Goal: Task Accomplishment & Management: Complete application form

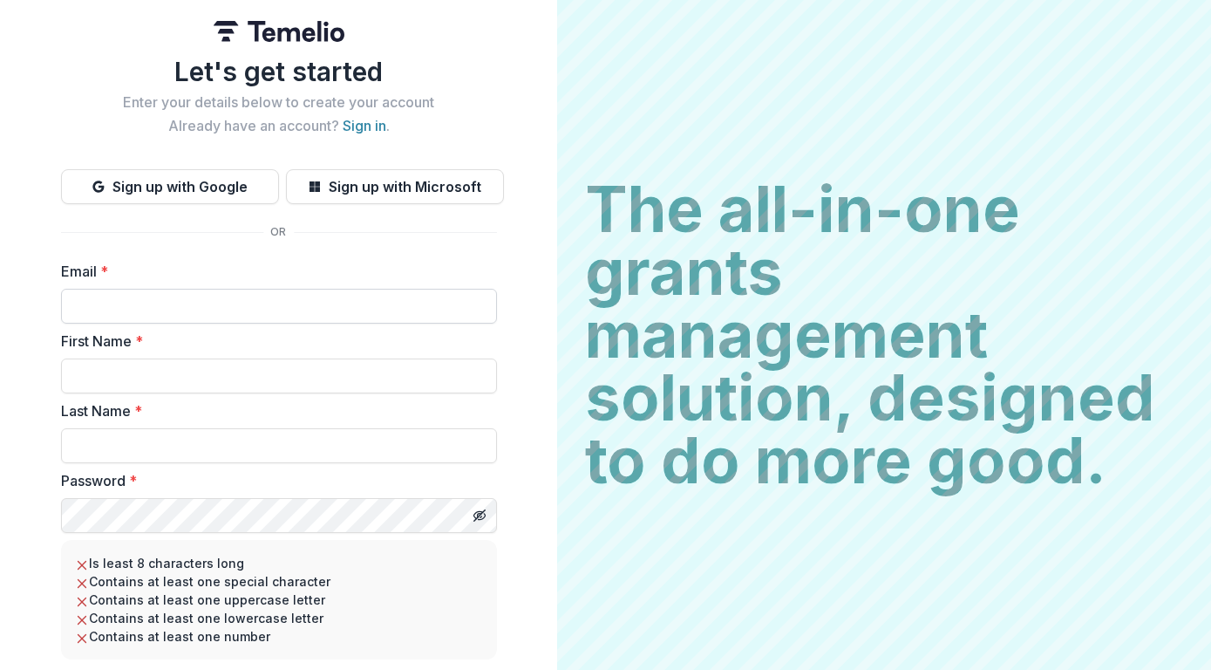
click at [68, 308] on input "Email *" at bounding box center [279, 306] width 436 height 35
type input "**********"
click at [106, 376] on input "First Name *" at bounding box center [279, 375] width 436 height 35
type input "*****"
click at [82, 446] on input "Last Name *" at bounding box center [279, 445] width 436 height 35
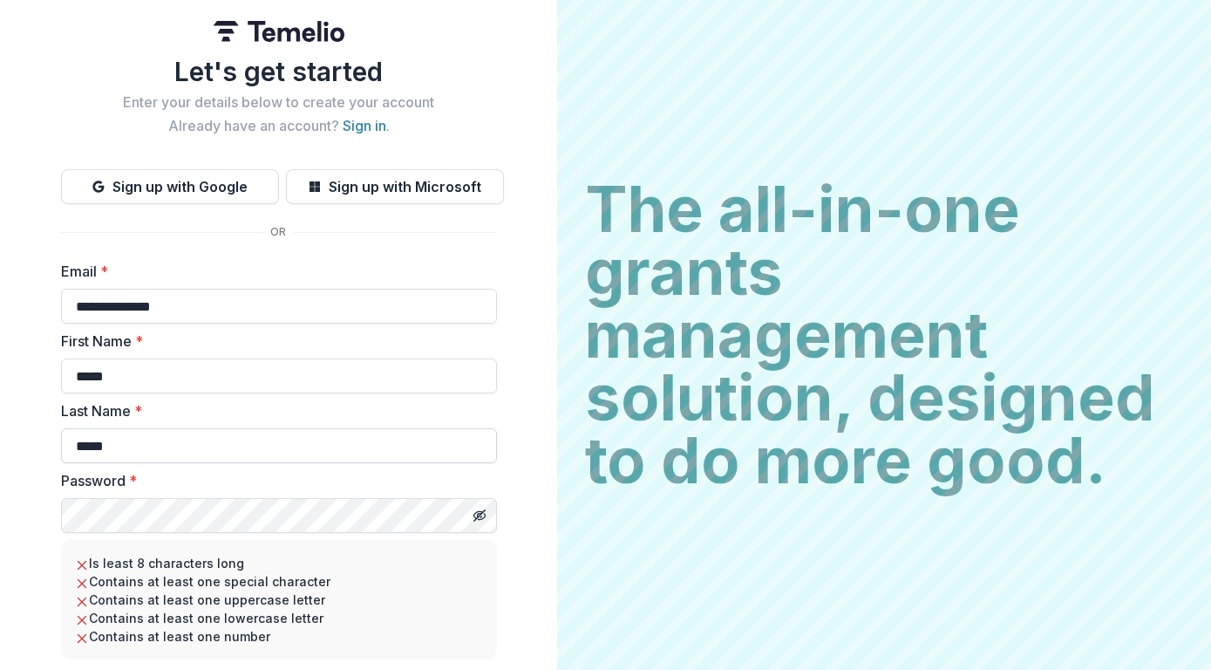
type input "*****"
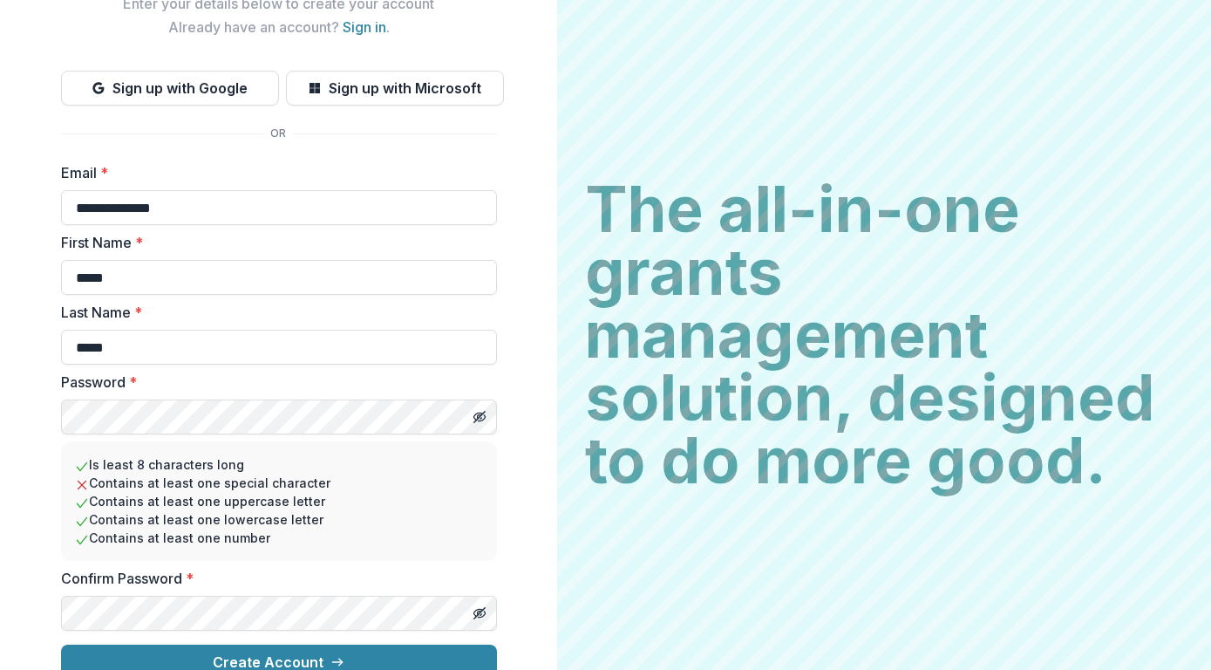
scroll to position [123, 0]
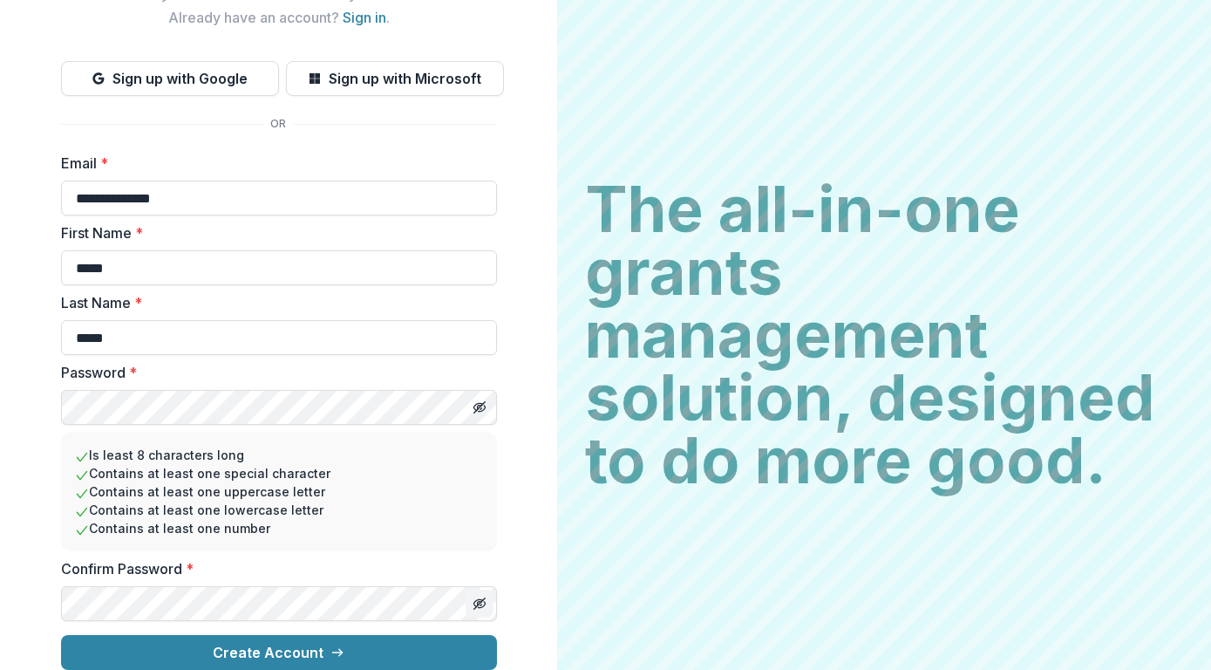
click at [480, 602] on icon "Toggle password visibility" at bounding box center [478, 603] width 3 height 3
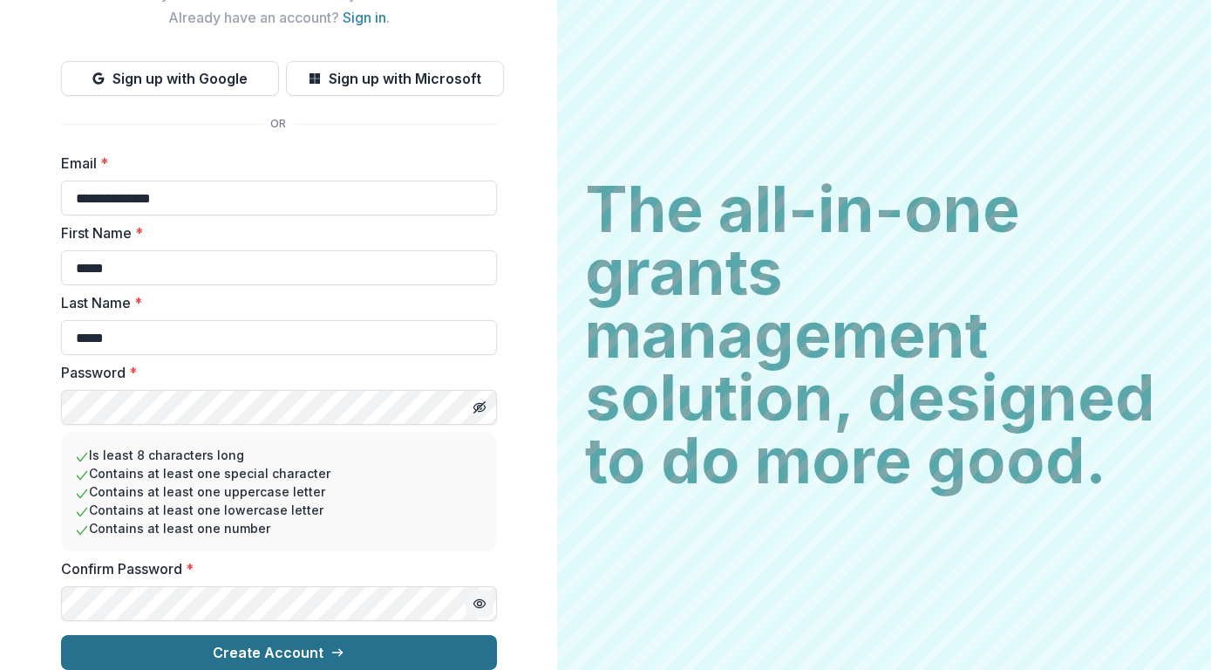
click at [335, 645] on icon "submit" at bounding box center [337, 652] width 14 height 14
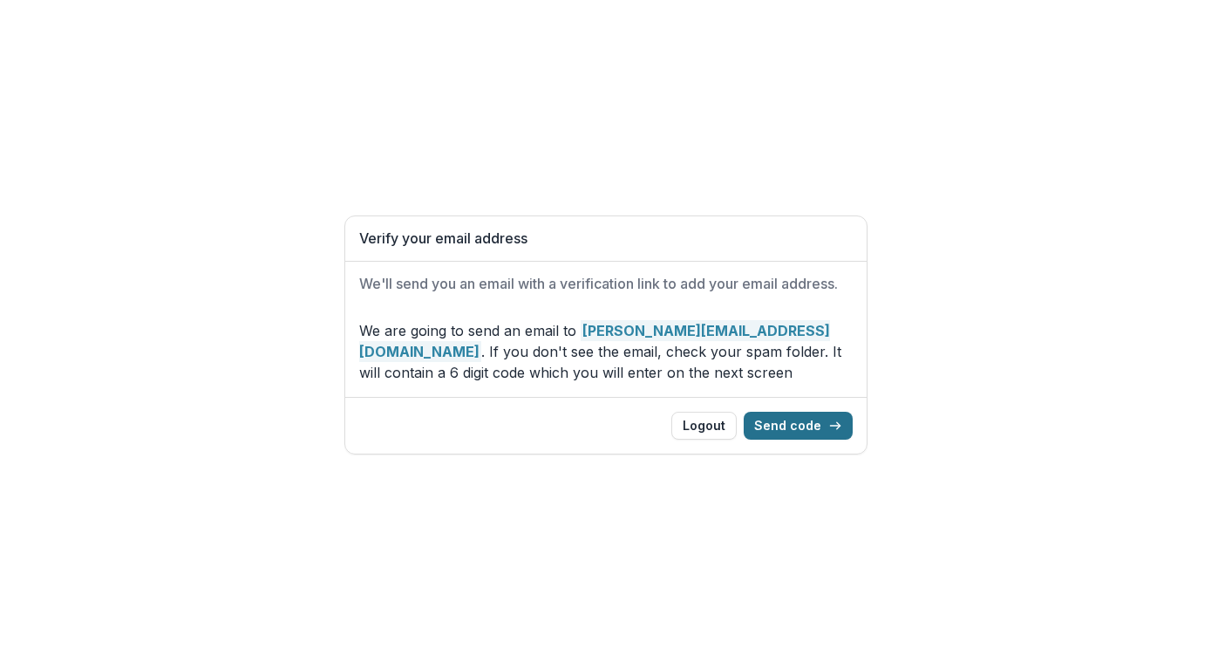
click at [801, 430] on button "Send code" at bounding box center [798, 426] width 109 height 28
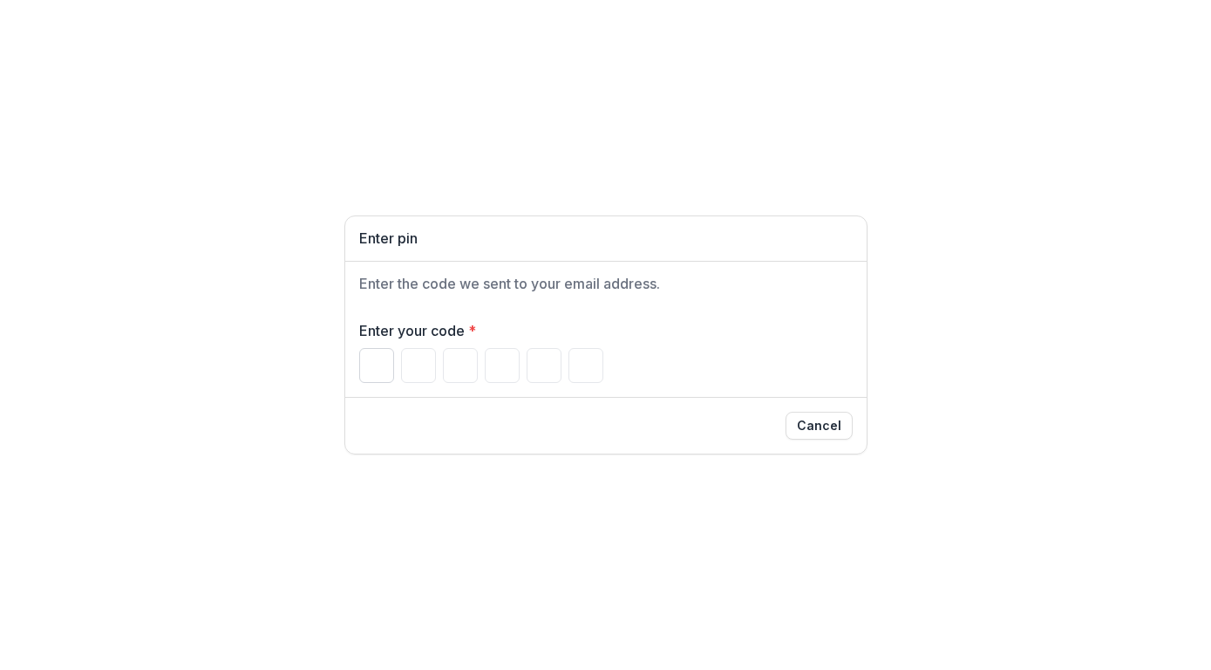
paste input "*"
type input "*"
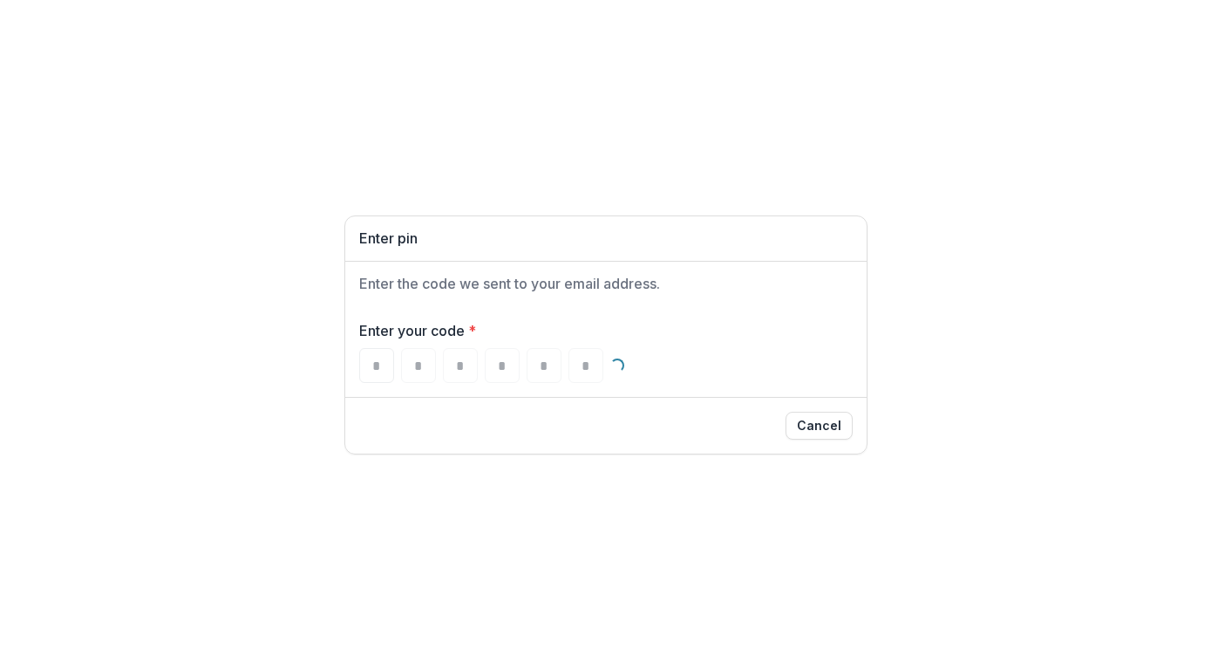
type input "*"
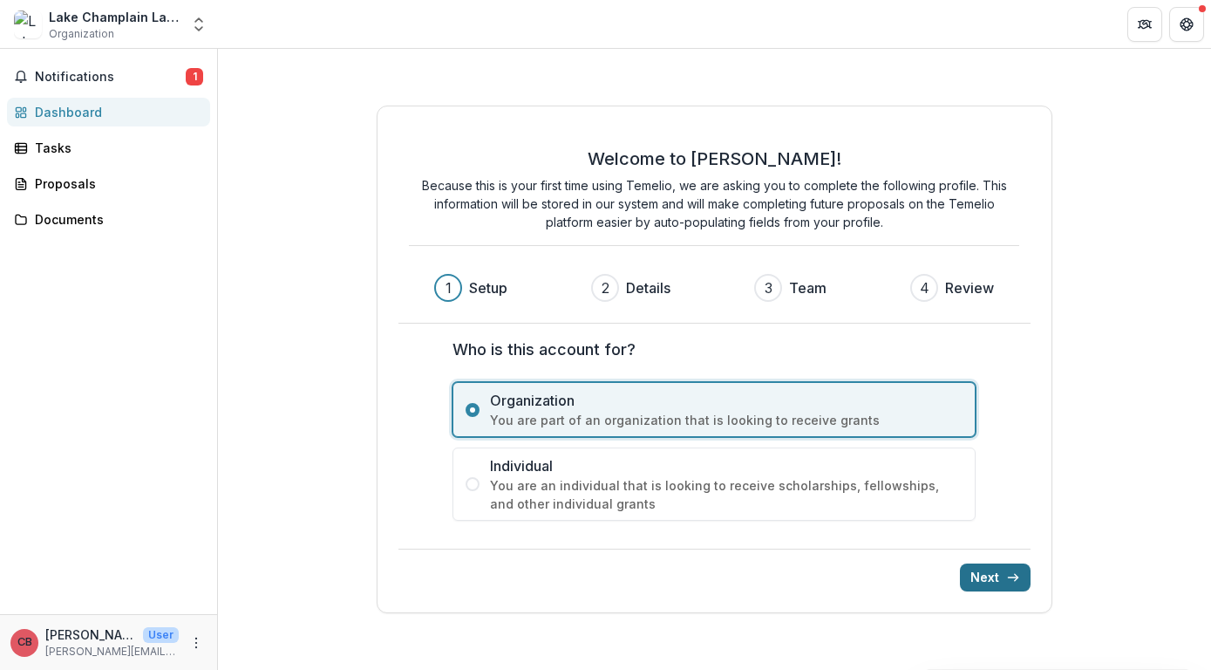
click at [996, 577] on button "Next" at bounding box center [995, 577] width 71 height 28
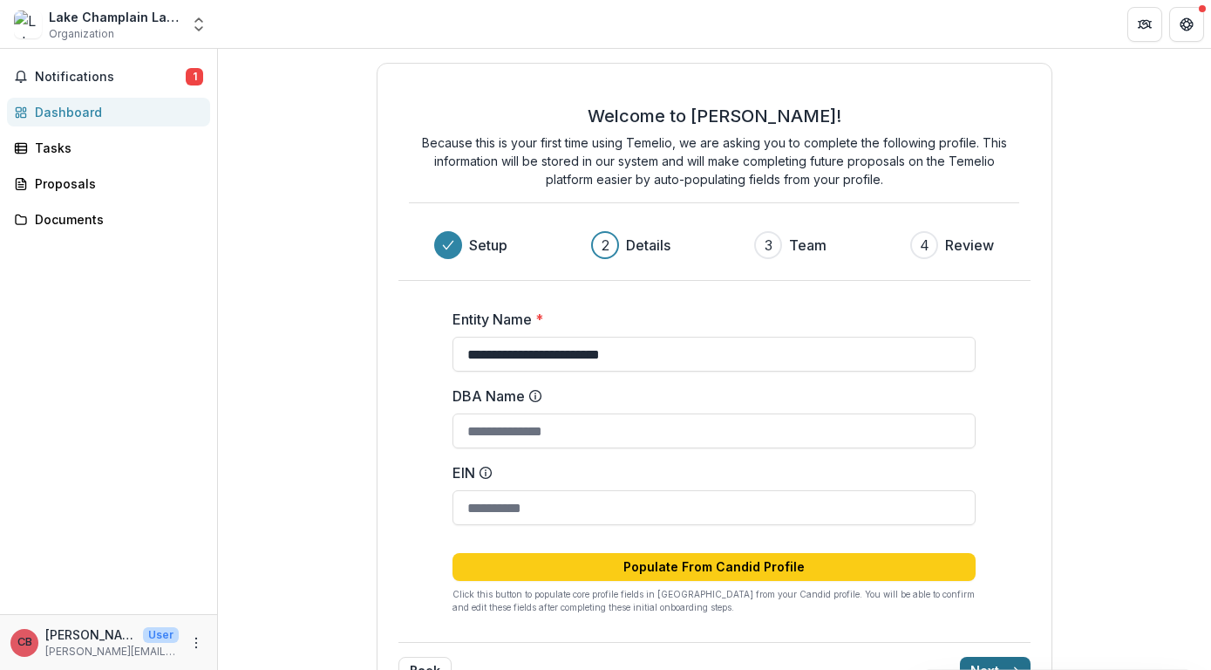
type input "**********"
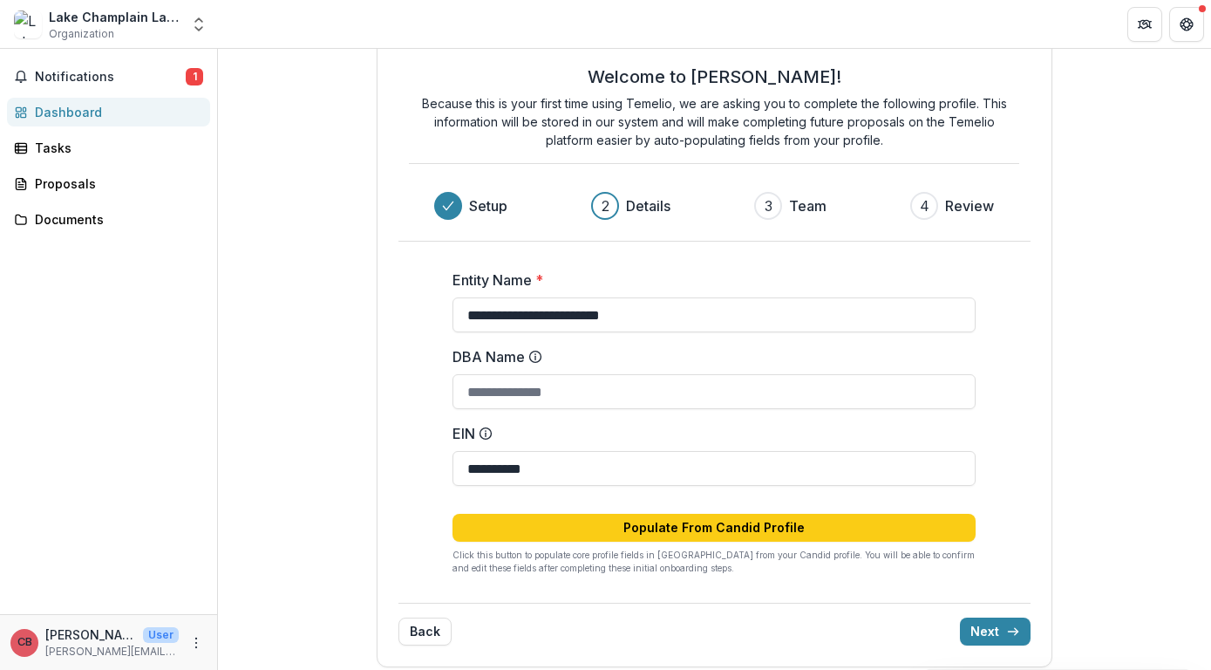
scroll to position [51, 0]
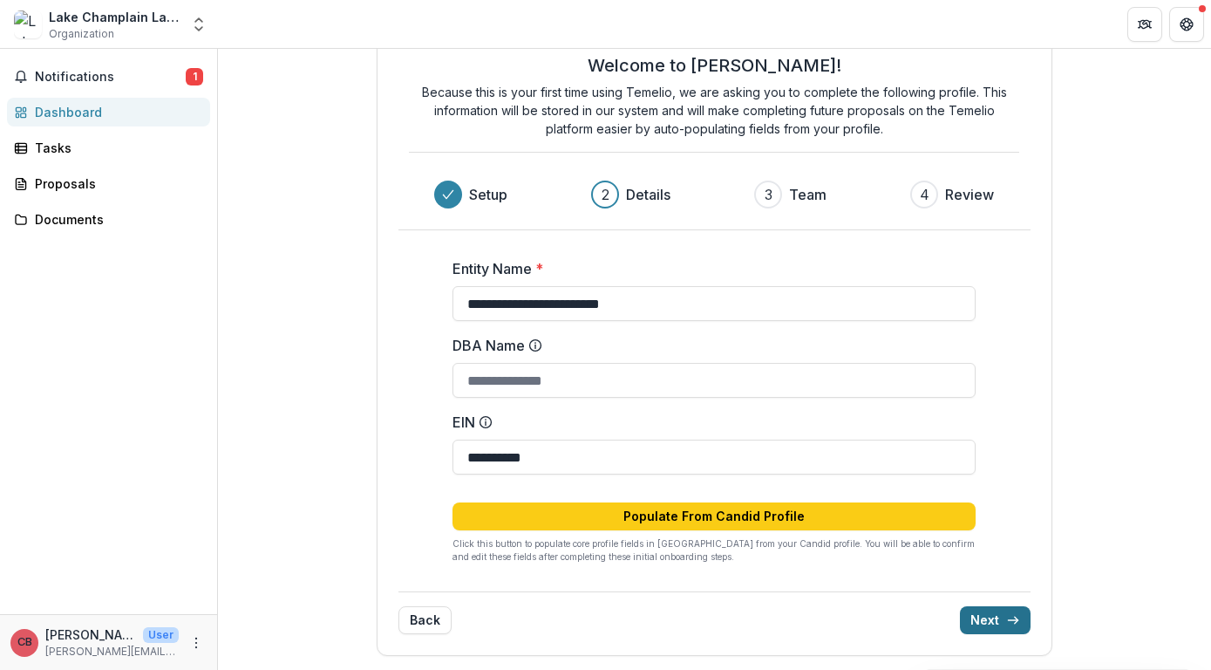
click at [988, 617] on button "Next" at bounding box center [995, 620] width 71 height 28
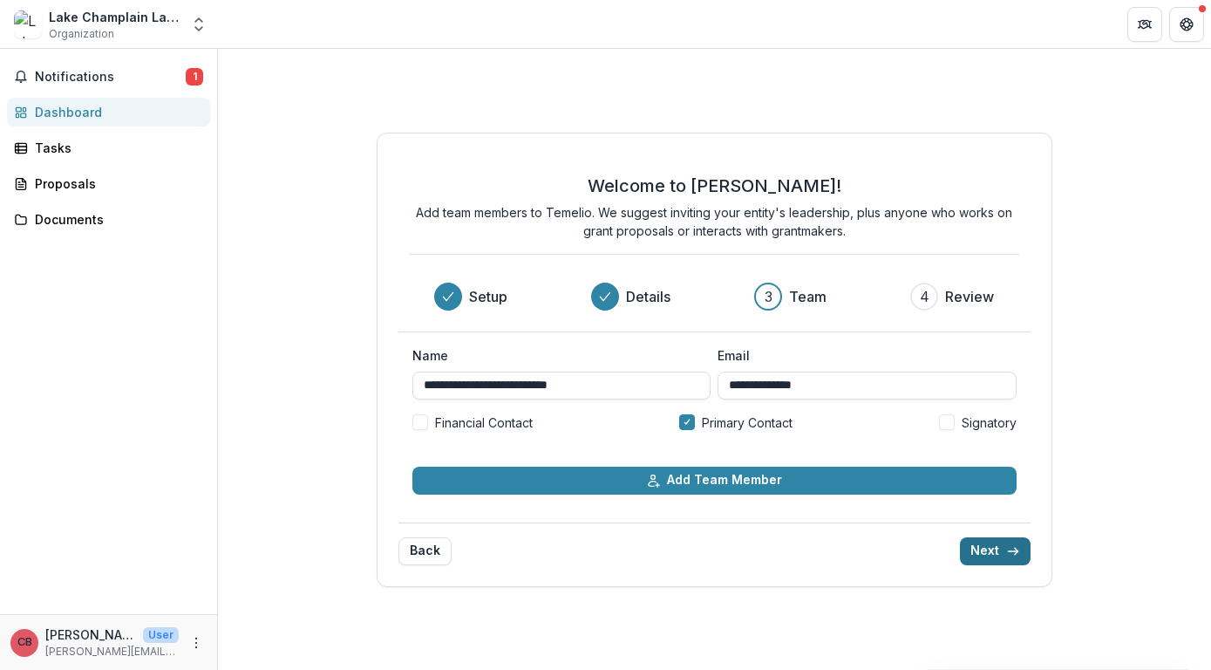
scroll to position [0, 0]
click at [422, 427] on span at bounding box center [420, 422] width 16 height 16
click at [950, 427] on span at bounding box center [947, 422] width 16 height 16
click at [951, 426] on span at bounding box center [947, 422] width 16 height 16
click at [985, 547] on button "Next" at bounding box center [995, 551] width 71 height 28
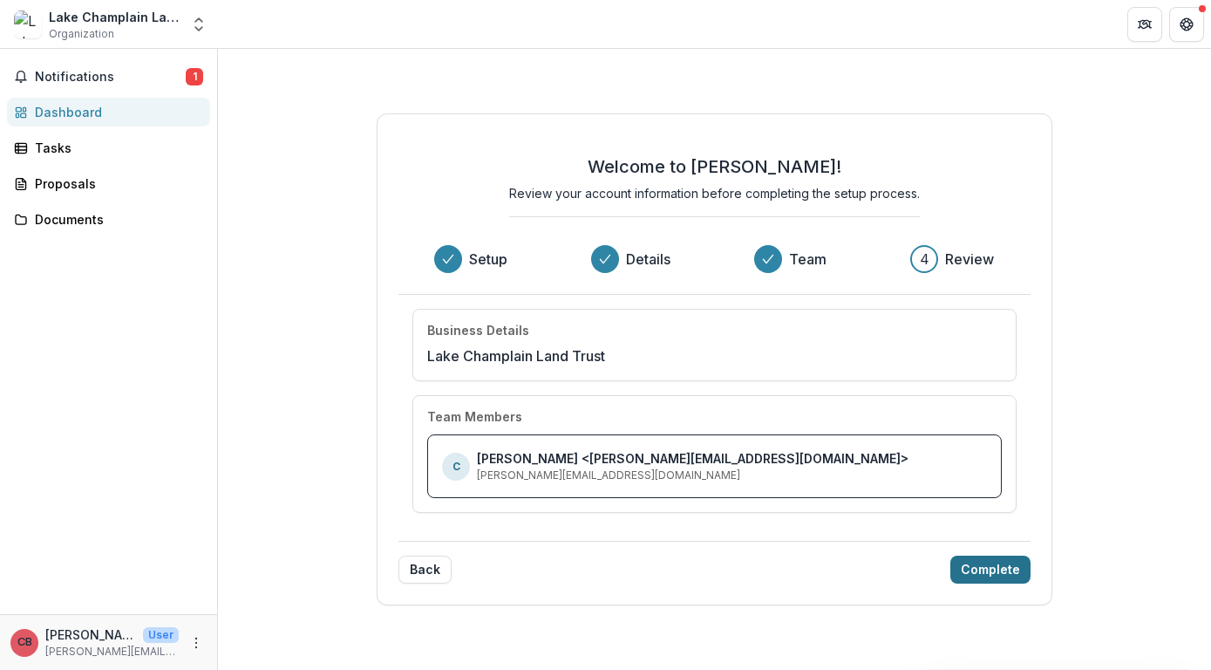
click at [998, 566] on button "Complete" at bounding box center [990, 569] width 80 height 28
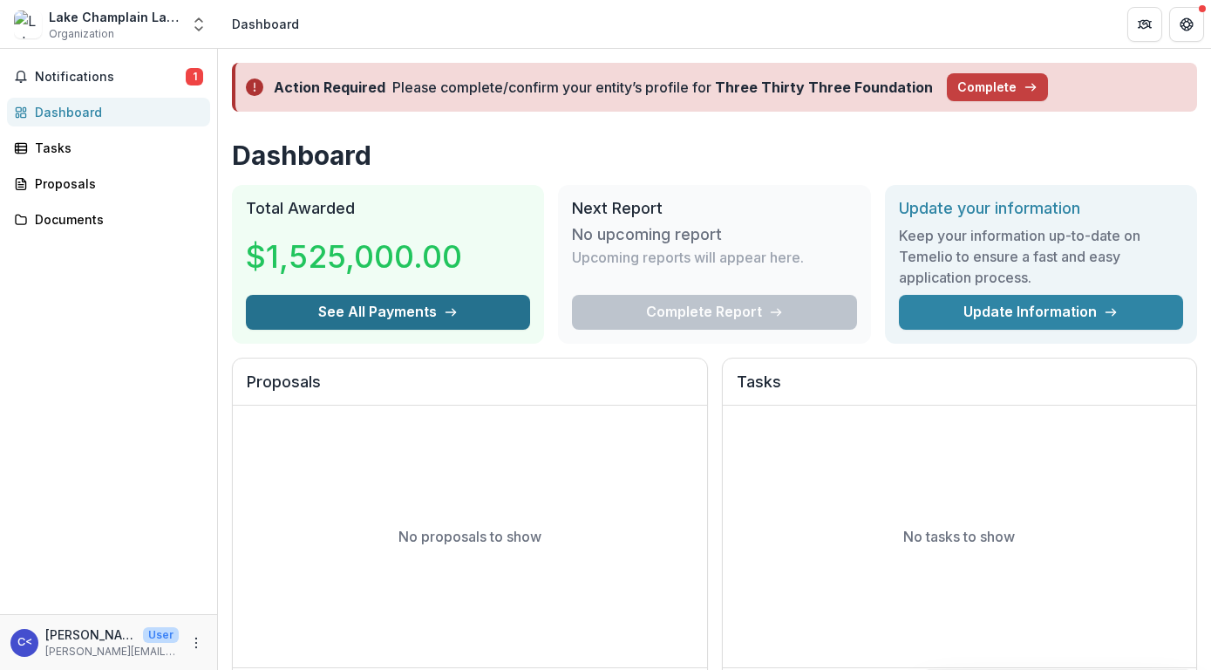
click at [384, 318] on button "See All Payments" at bounding box center [388, 312] width 284 height 35
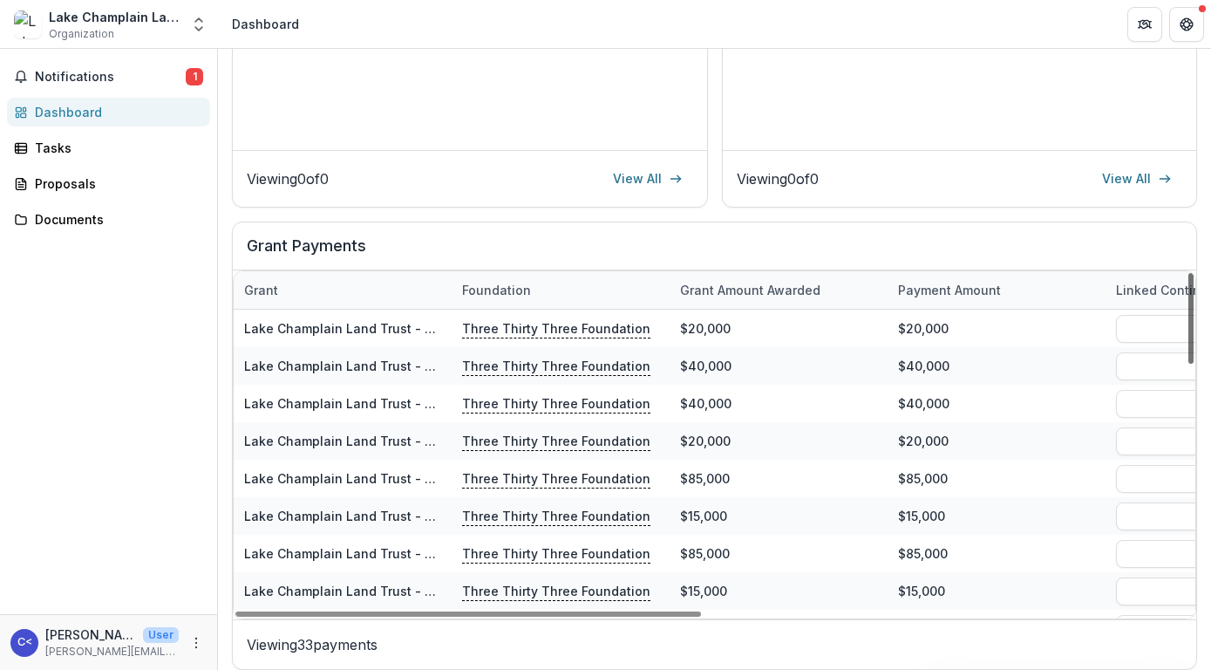
drag, startPoint x: 1192, startPoint y: 317, endPoint x: 1191, endPoint y: 137, distance: 180.5
click at [1191, 273] on div at bounding box center [1191, 318] width 5 height 91
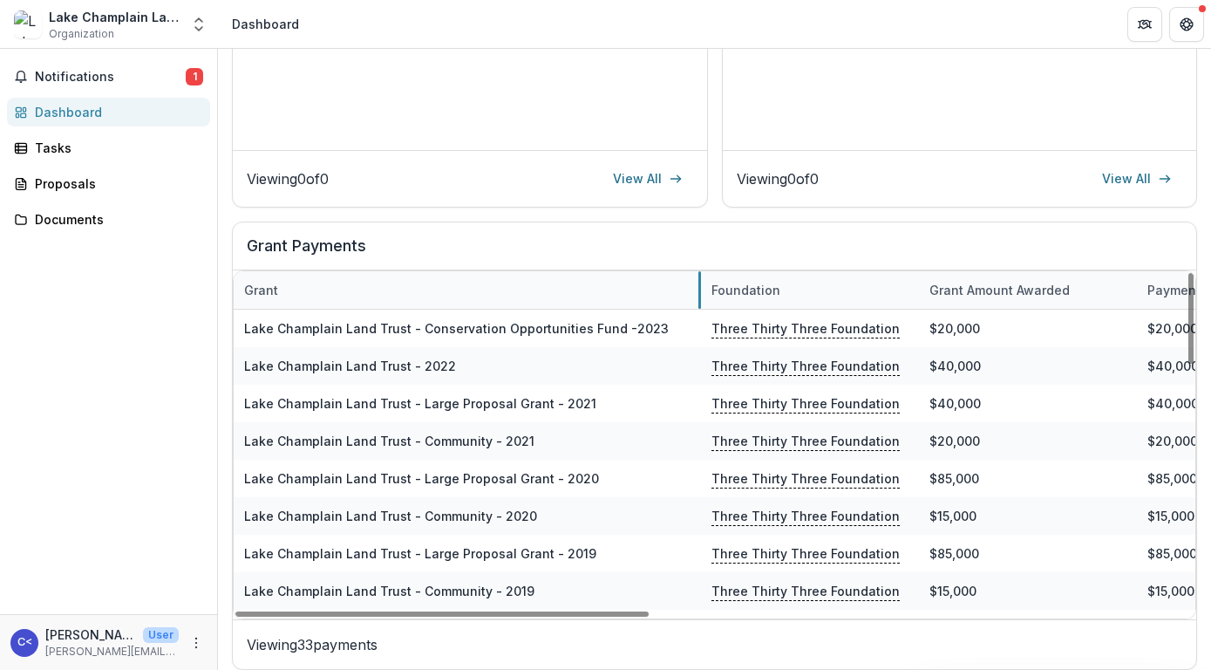
drag, startPoint x: 452, startPoint y: 287, endPoint x: 701, endPoint y: 275, distance: 249.7
drag, startPoint x: 1189, startPoint y: 303, endPoint x: 1178, endPoint y: 251, distance: 52.7
click at [1189, 273] on div at bounding box center [1191, 318] width 5 height 91
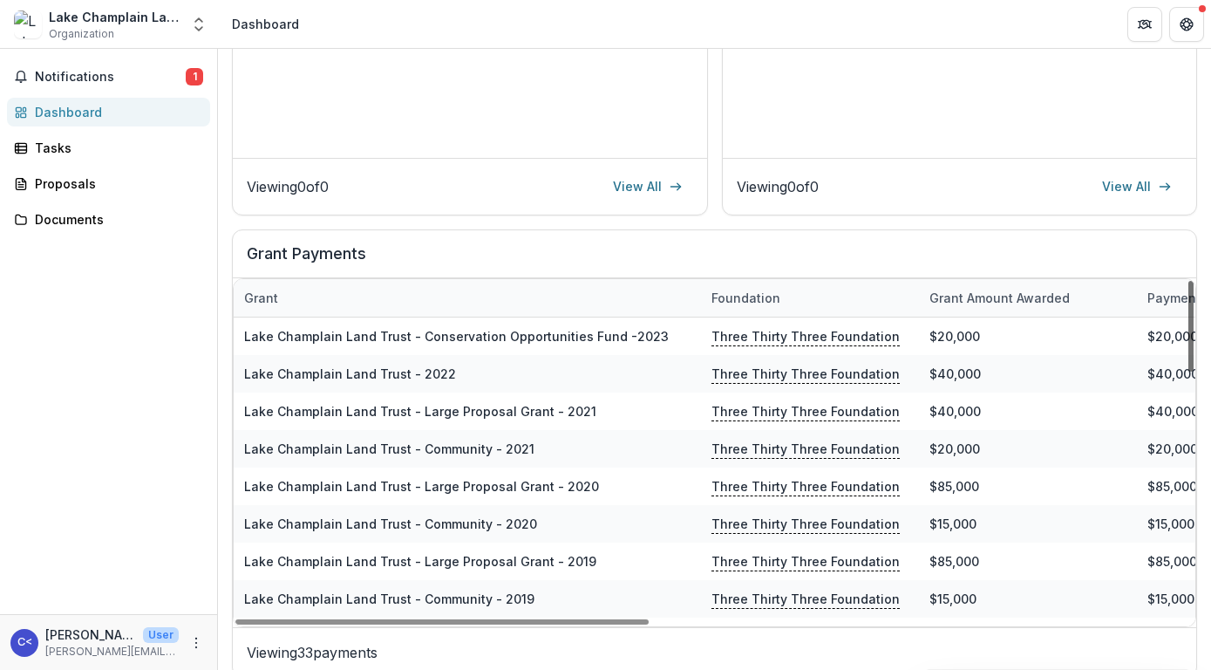
drag, startPoint x: 1191, startPoint y: 337, endPoint x: 1182, endPoint y: 236, distance: 100.7
click at [1189, 281] on div at bounding box center [1191, 326] width 5 height 91
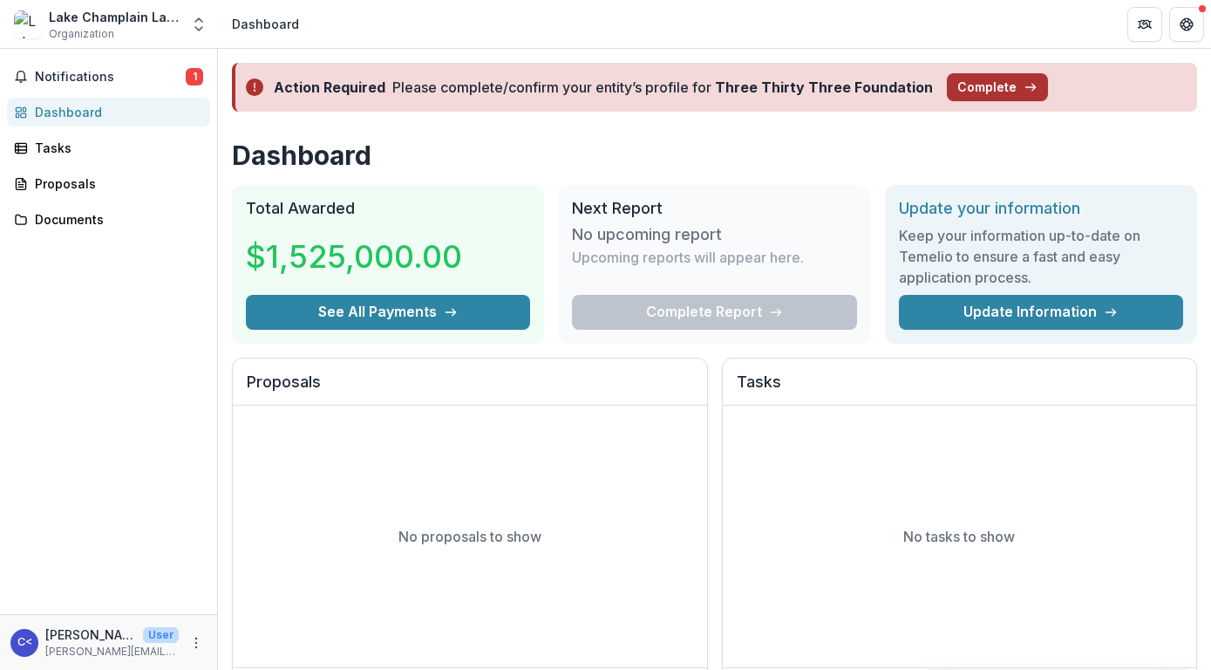
click at [966, 89] on button "Complete" at bounding box center [997, 87] width 101 height 28
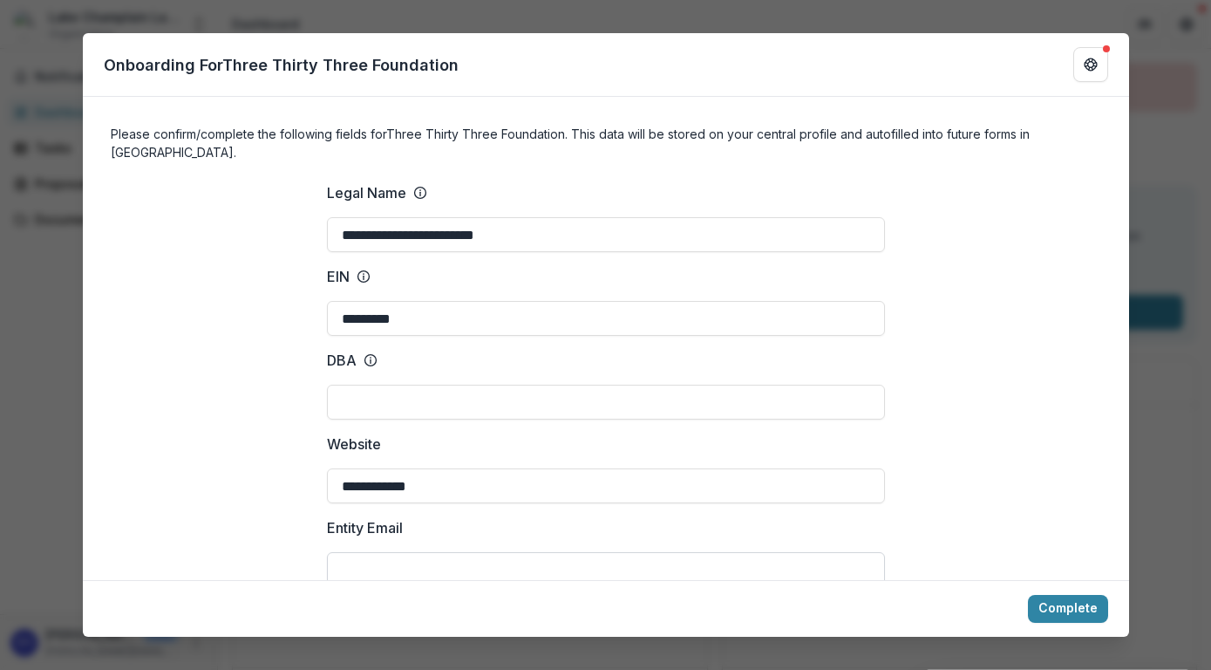
click at [351, 552] on input "Entity Email" at bounding box center [606, 569] width 558 height 35
click at [1060, 602] on button "Complete" at bounding box center [1068, 609] width 80 height 28
drag, startPoint x: 455, startPoint y: 552, endPoint x: 305, endPoint y: 556, distance: 150.0
click at [327, 556] on input "**********" at bounding box center [606, 569] width 558 height 35
type input "**********"
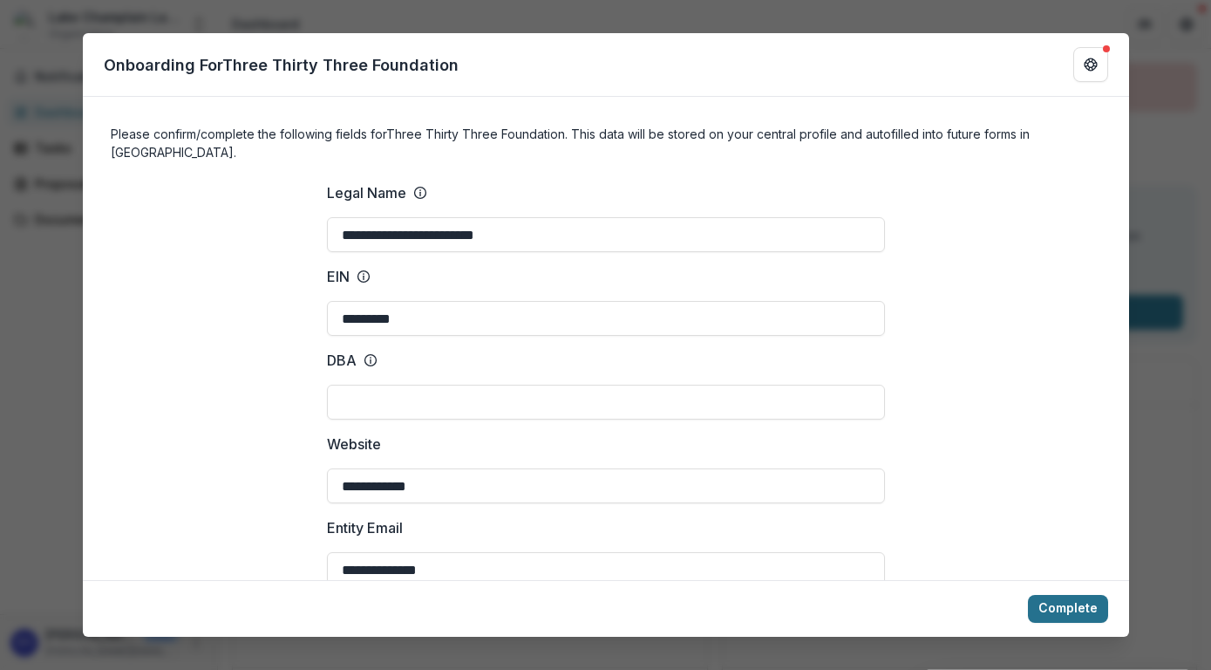
click at [1057, 611] on button "Complete" at bounding box center [1068, 609] width 80 height 28
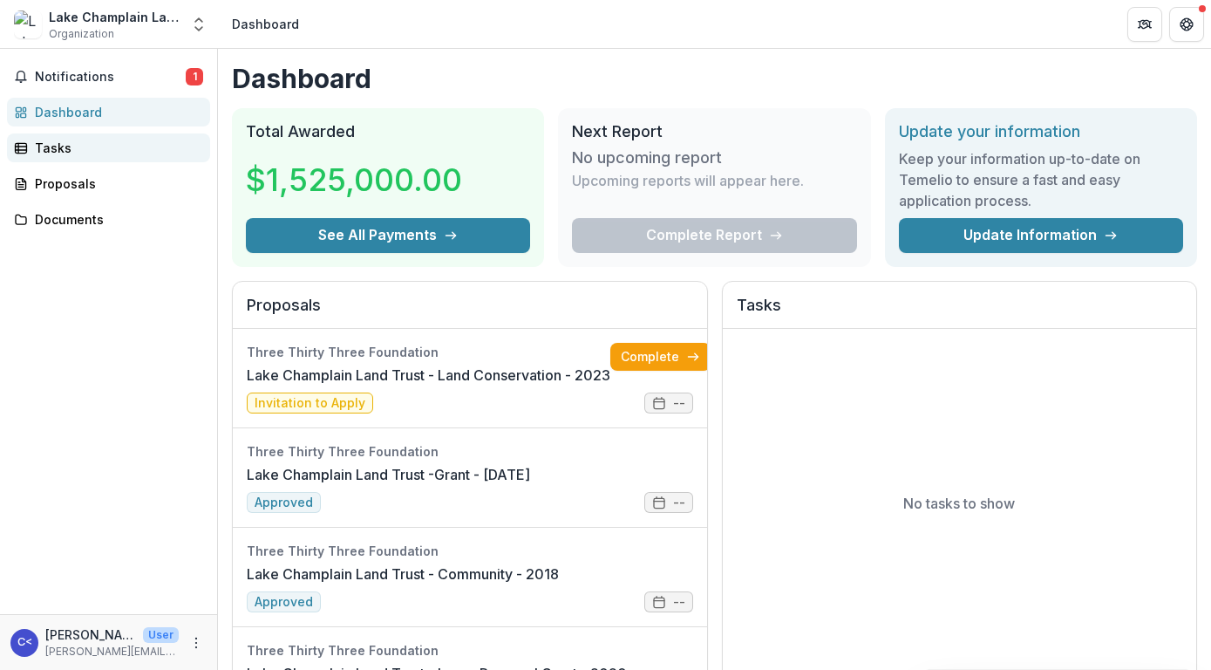
click at [33, 150] on link "Tasks" at bounding box center [108, 147] width 203 height 29
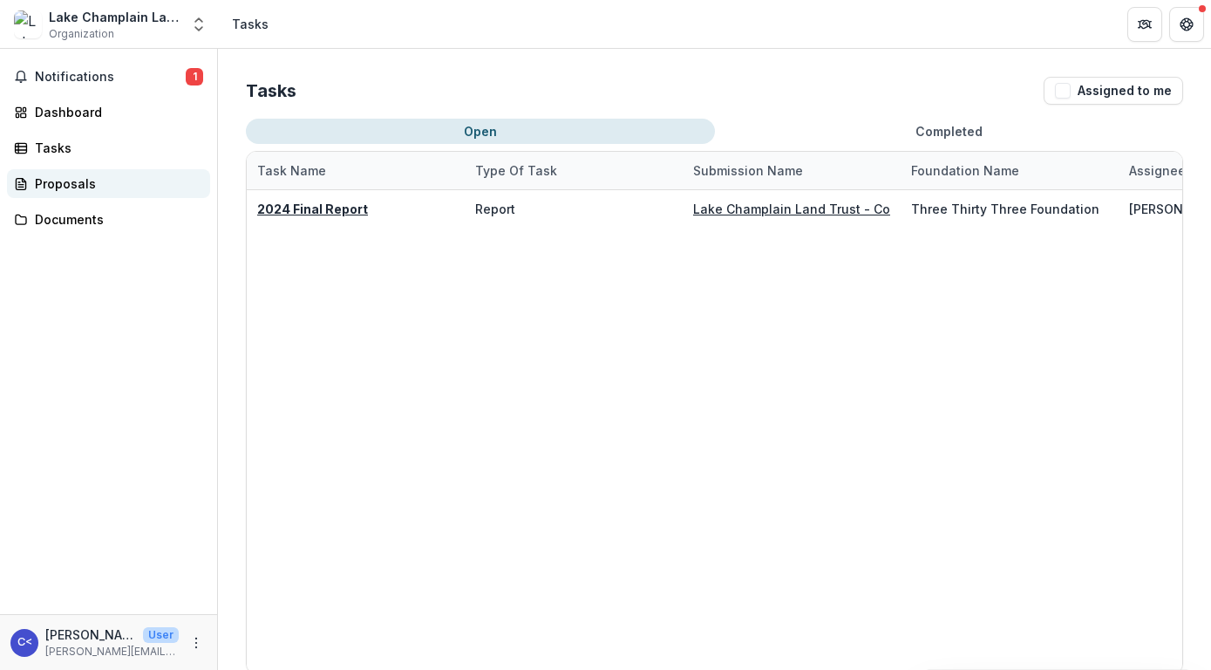
click at [49, 187] on div "Proposals" at bounding box center [115, 183] width 161 height 18
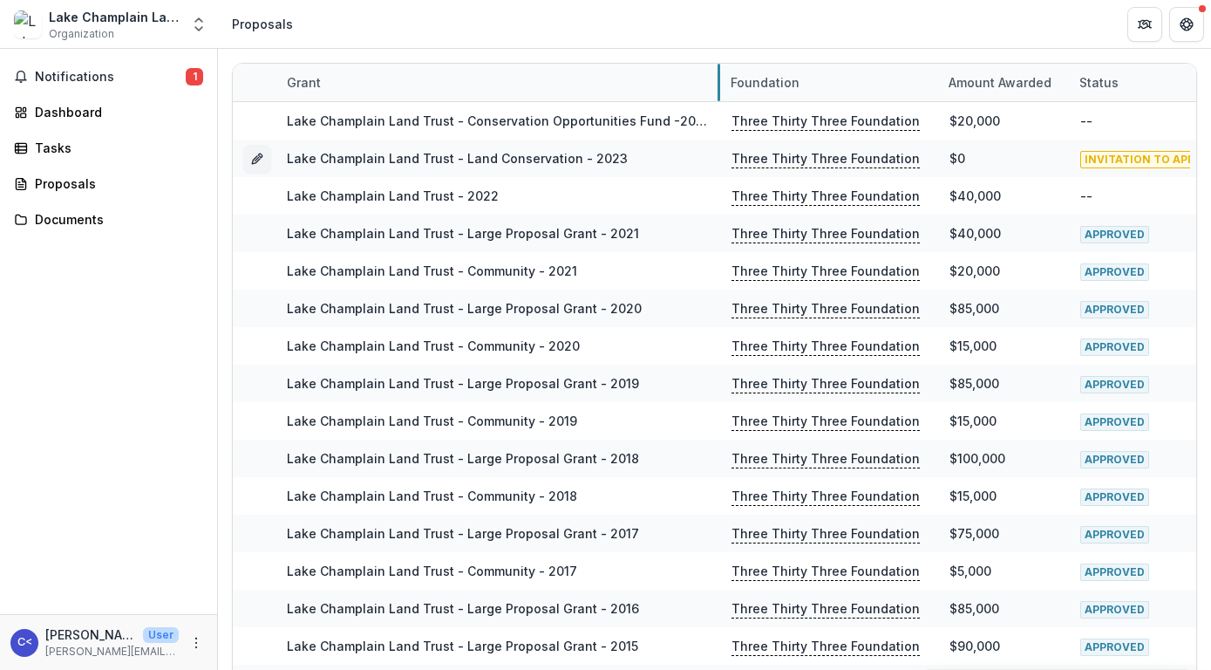
drag, startPoint x: 494, startPoint y: 80, endPoint x: 717, endPoint y: 102, distance: 224.3
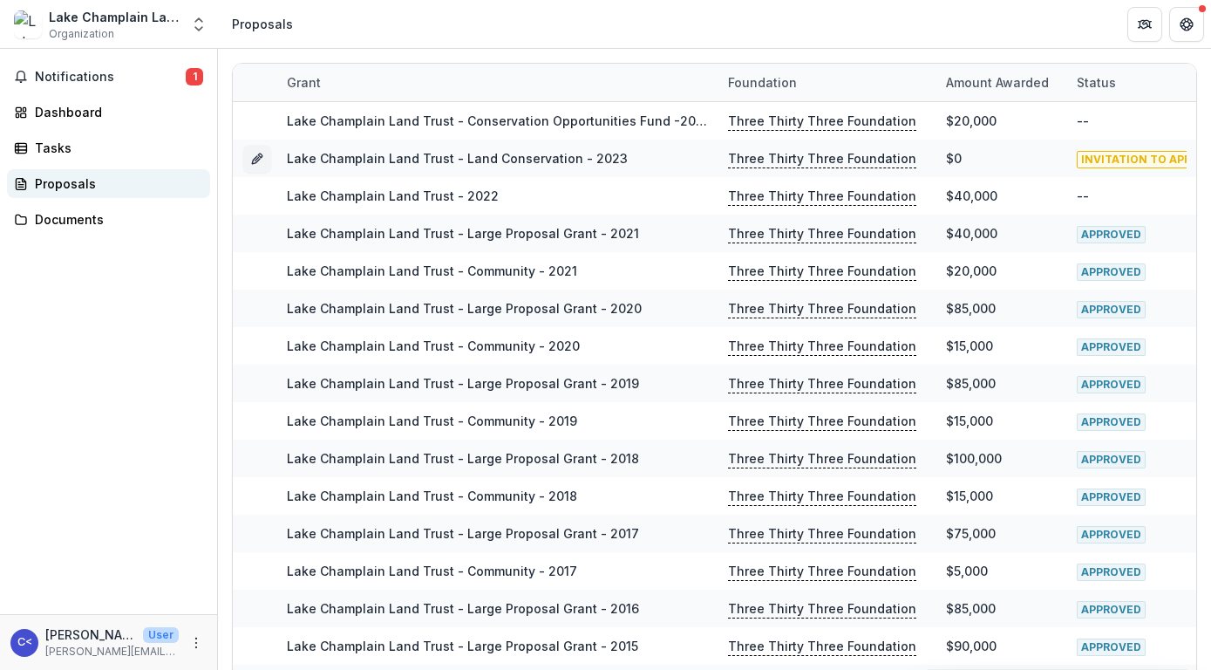
click at [61, 181] on div "Proposals" at bounding box center [115, 183] width 161 height 18
click at [62, 217] on div "Documents" at bounding box center [115, 219] width 161 height 18
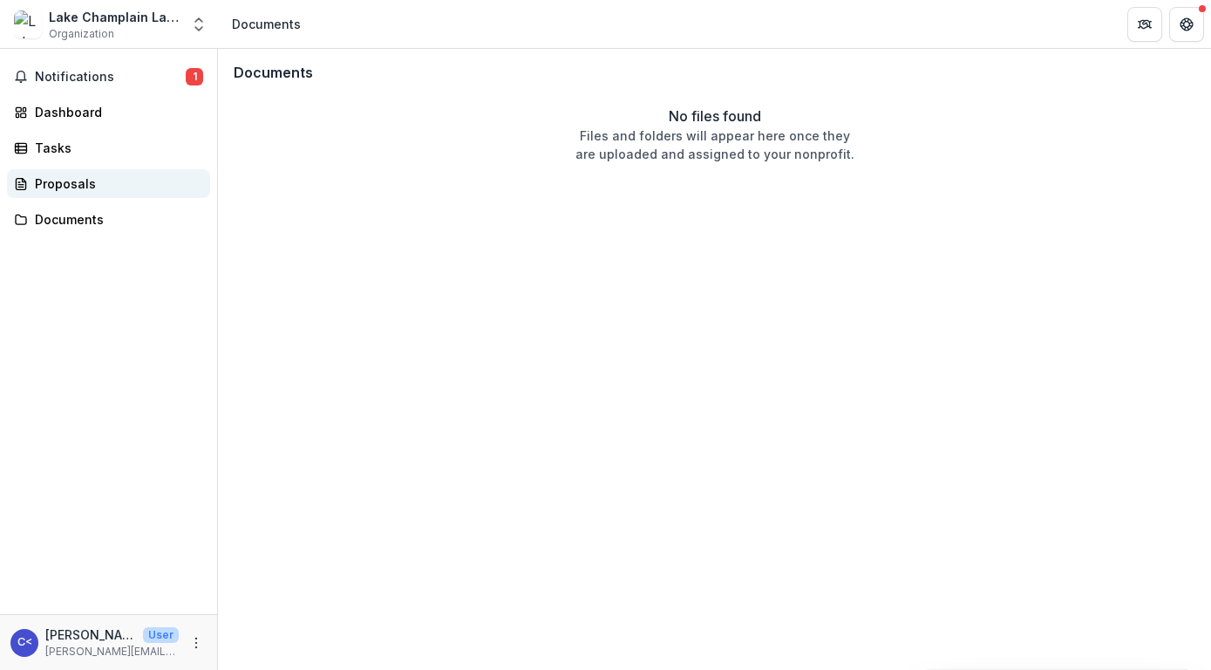
click at [56, 183] on div "Proposals" at bounding box center [115, 183] width 161 height 18
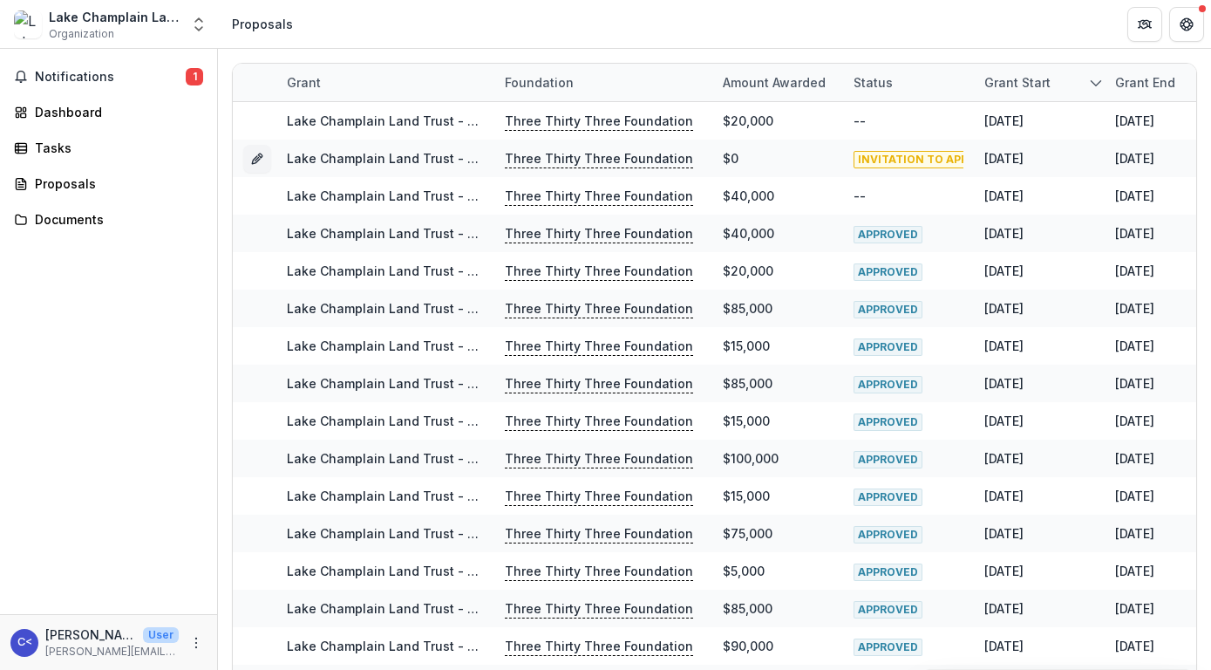
click at [1093, 82] on polyline "sorted descending" at bounding box center [1096, 82] width 10 height 5
click at [920, 84] on div "Status" at bounding box center [908, 82] width 131 height 37
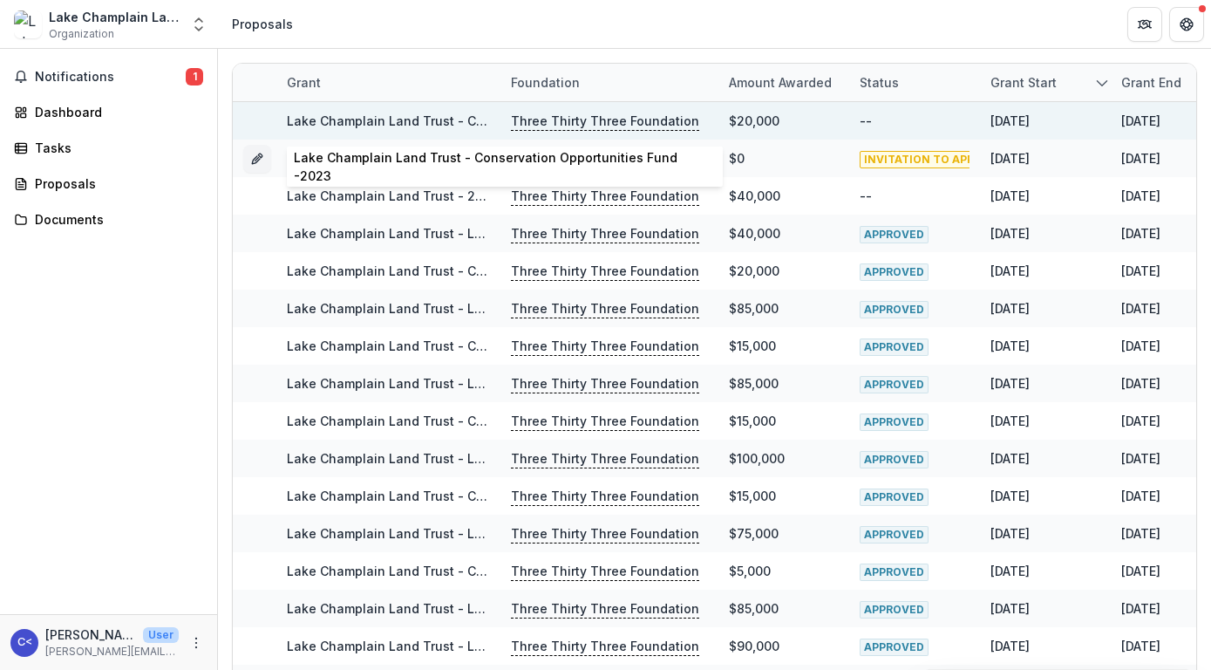
click at [430, 120] on link "Lake Champlain Land Trust - Conservation Opportunities Fund -2023" at bounding box center [499, 120] width 425 height 15
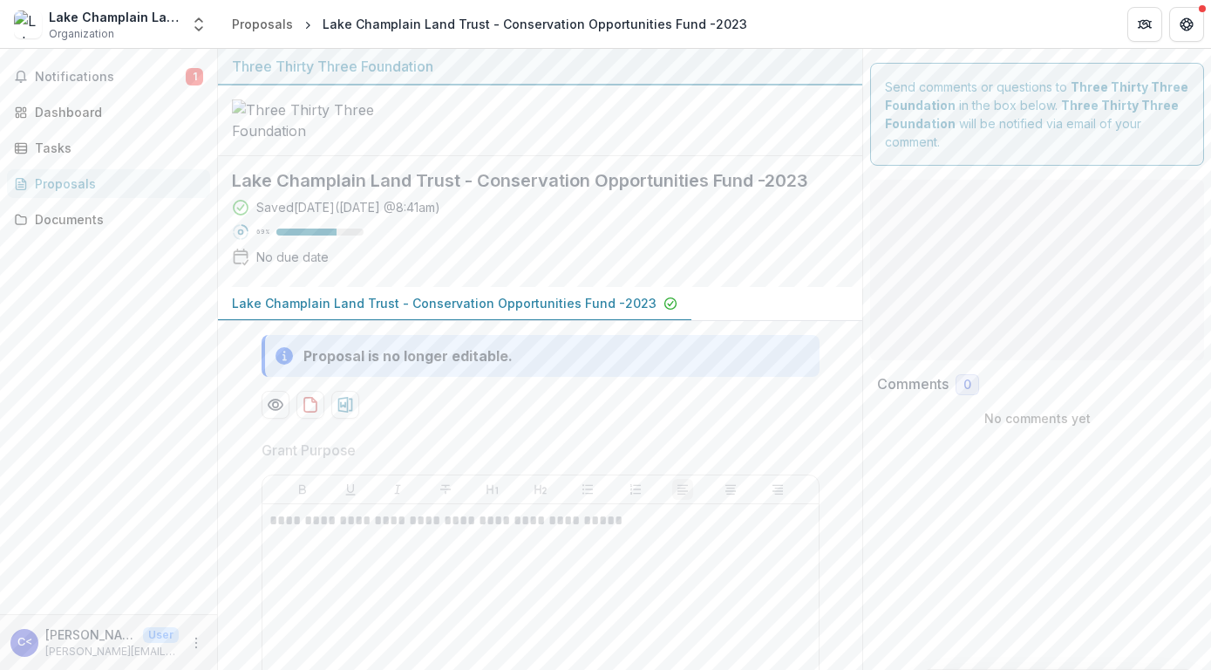
type input "*******"
click at [60, 218] on div "Documents" at bounding box center [115, 219] width 161 height 18
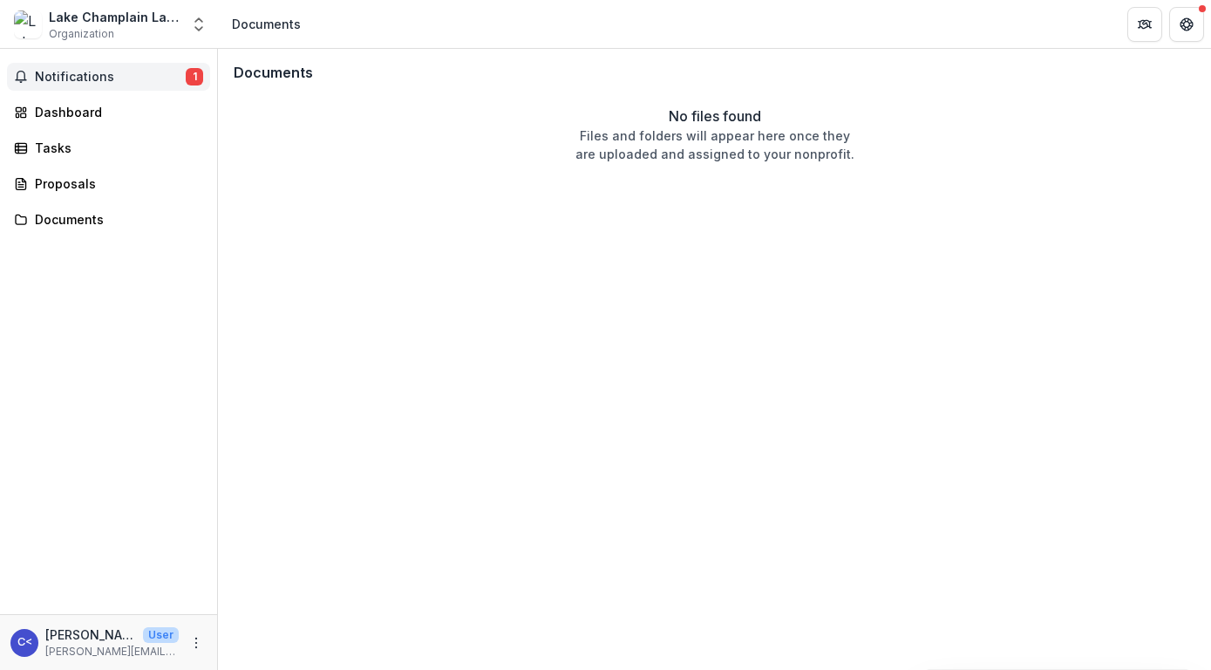
click at [58, 72] on span "Notifications" at bounding box center [110, 77] width 151 height 15
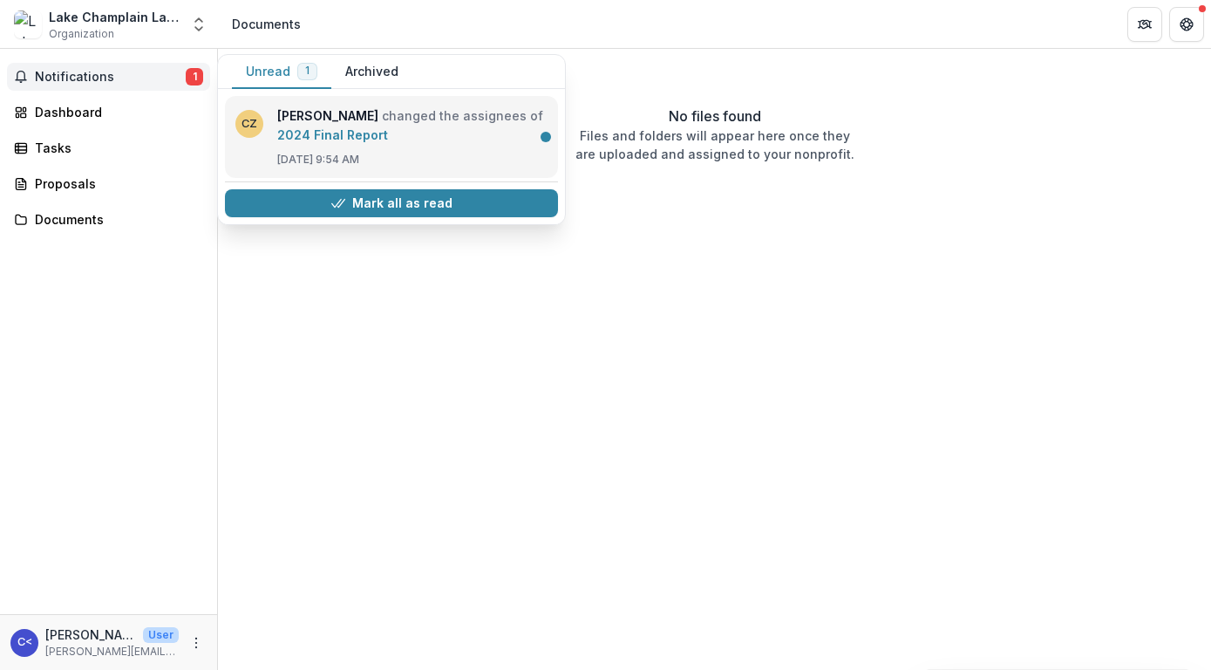
click at [341, 132] on link "2024 Final Report" at bounding box center [332, 134] width 111 height 15
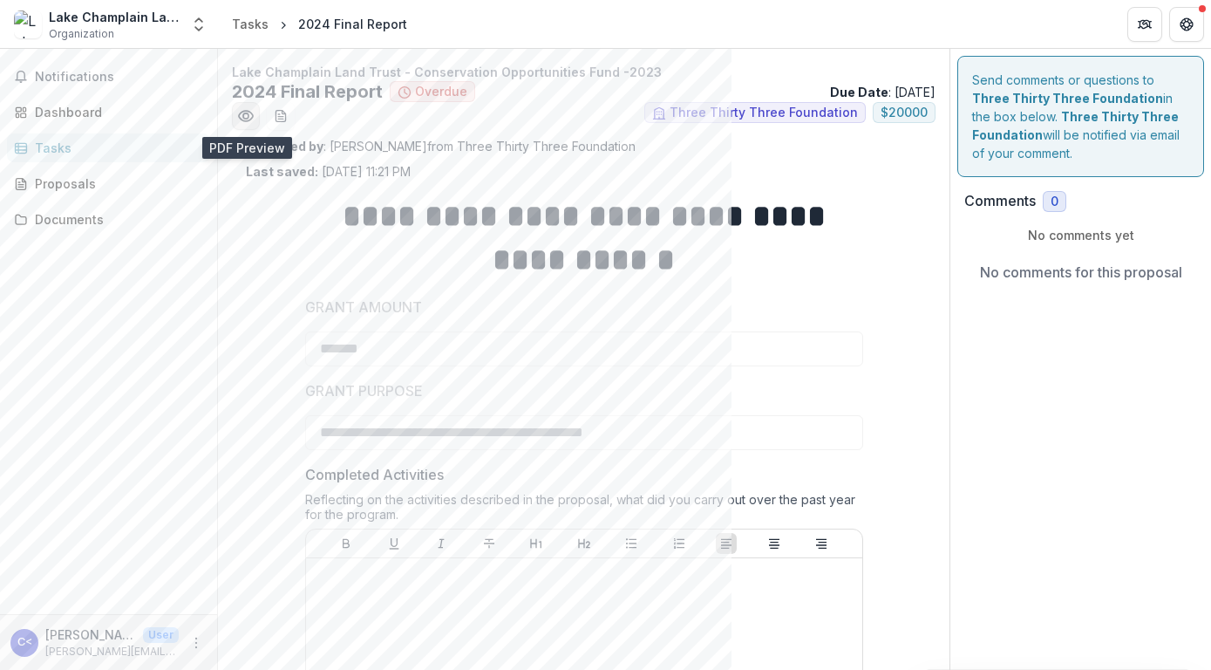
click at [243, 117] on circle "Preview 2585d947-9672-4cfd-8aad-8ad5440510f0.pdf" at bounding box center [245, 115] width 5 height 5
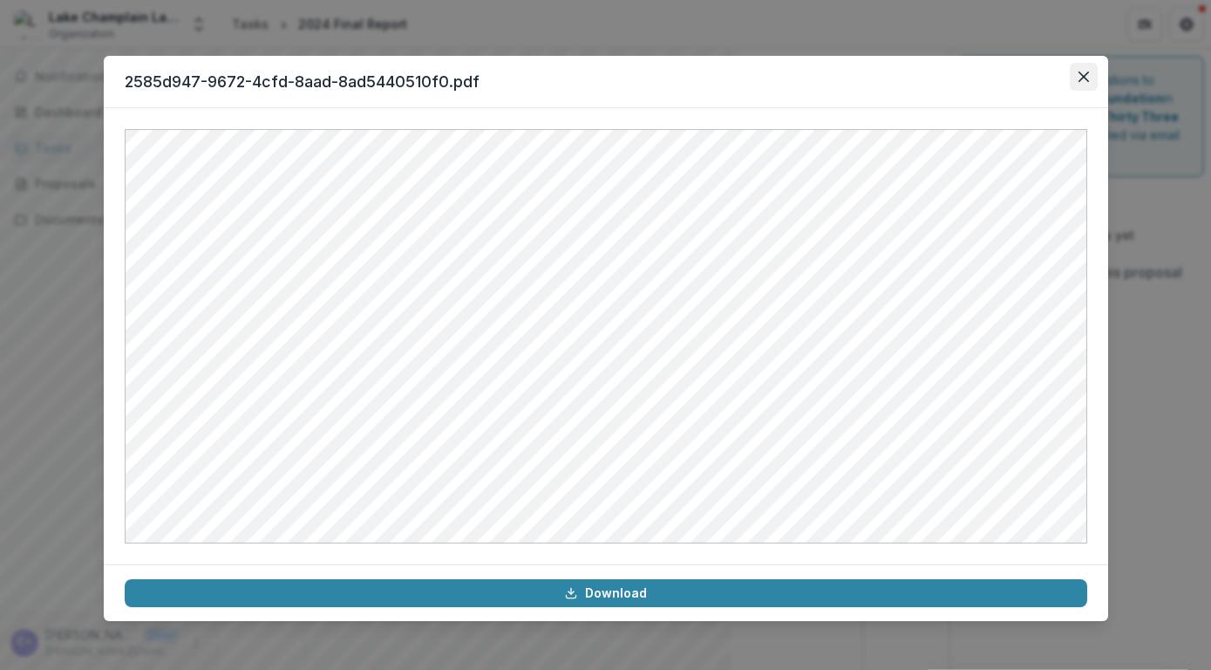
click at [1084, 75] on icon "Close" at bounding box center [1084, 77] width 10 height 10
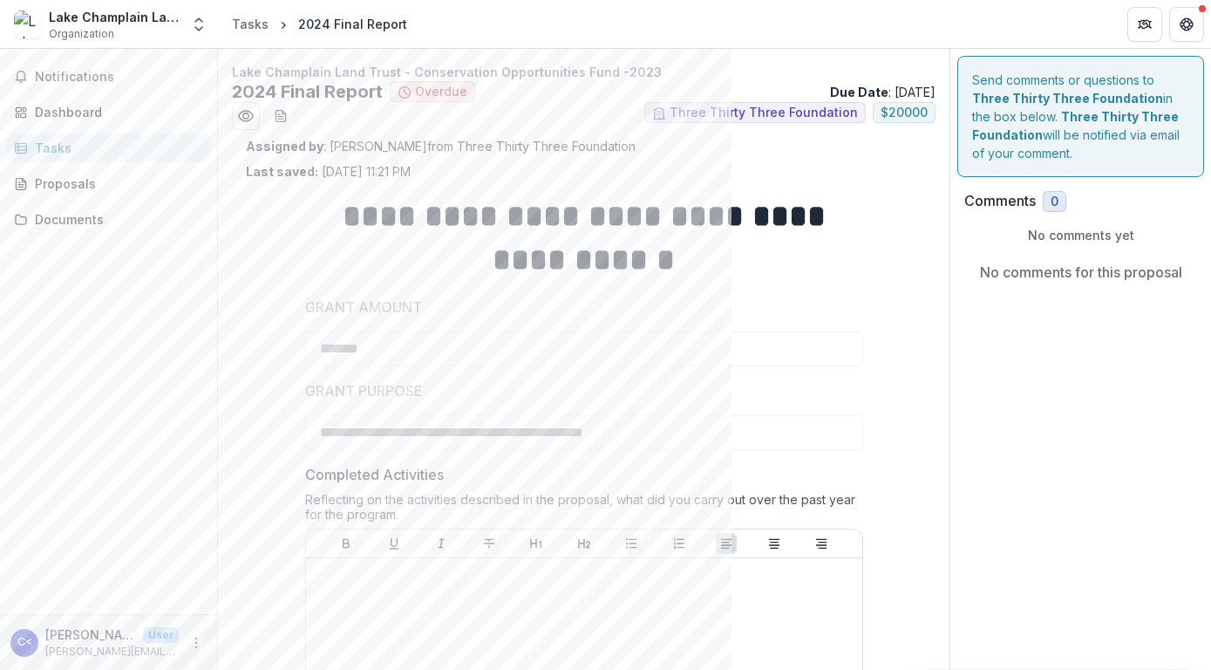
click at [978, 272] on div "No comments for this proposal" at bounding box center [1080, 272] width 233 height 56
click at [1005, 270] on p "No comments for this proposal" at bounding box center [1081, 272] width 202 height 21
click at [1034, 232] on p "No comments yet" at bounding box center [1080, 235] width 233 height 18
click at [983, 274] on p "No comments for this proposal" at bounding box center [1081, 272] width 202 height 21
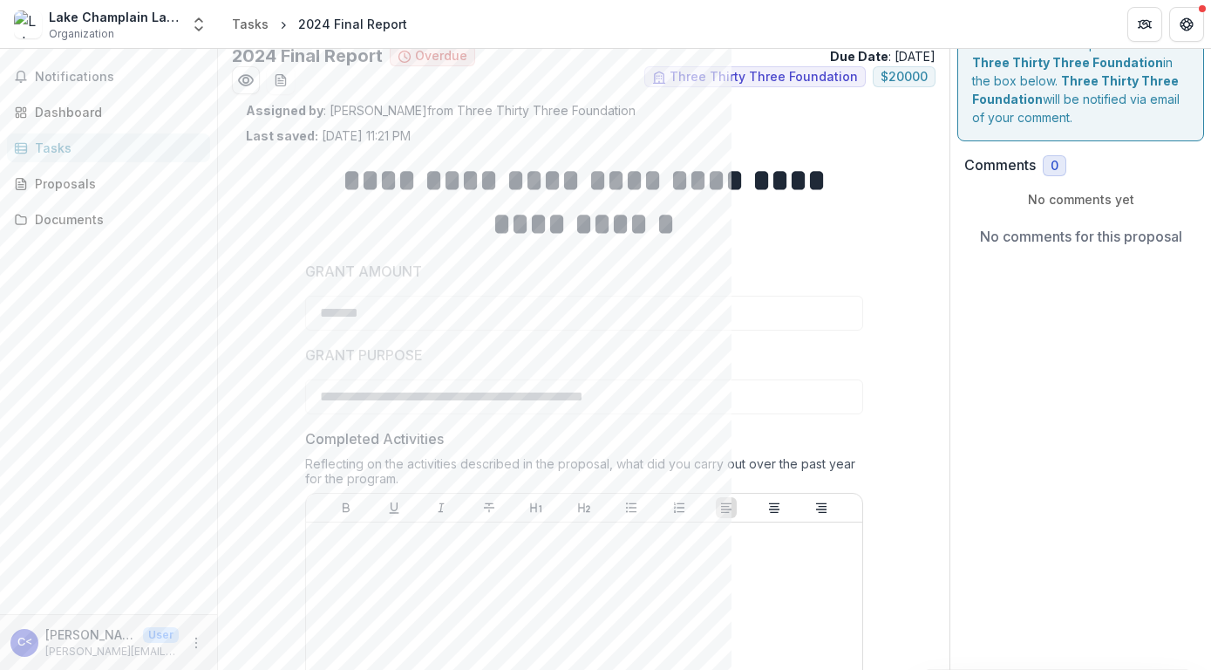
scroll to position [16, 0]
